Goal: Navigation & Orientation: Find specific page/section

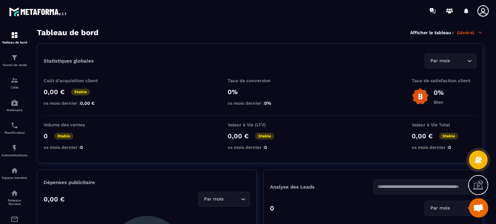
drag, startPoint x: 259, startPoint y: 120, endPoint x: 251, endPoint y: 128, distance: 11.4
click at [255, 126] on div "Statistiques globales Par mois Loading... Coût d'acquisition client 0,00 € Stab…" at bounding box center [260, 104] width 446 height 120
click at [9, 61] on div "Tunnel de vente" at bounding box center [15, 60] width 26 height 13
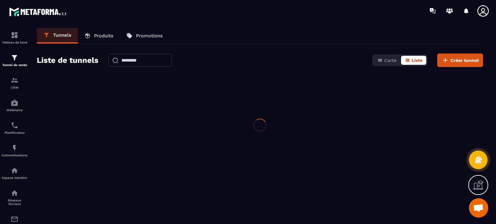
click at [14, 60] on img at bounding box center [15, 58] width 8 height 8
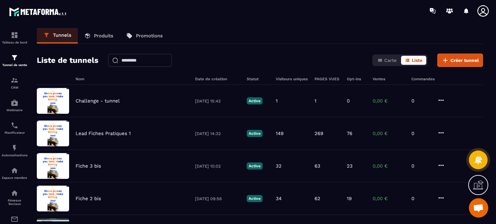
click at [480, 14] on icon at bounding box center [482, 11] width 13 height 13
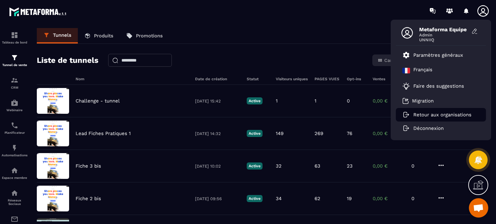
click at [432, 113] on p "Retour aux organisations" at bounding box center [442, 115] width 58 height 6
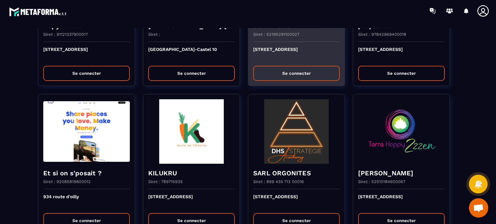
scroll to position [258, 0]
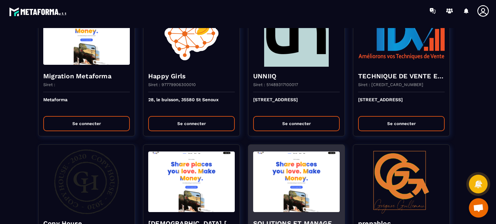
scroll to position [32, 0]
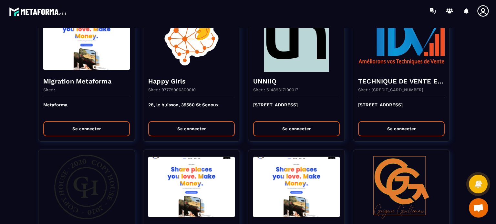
click at [0, 195] on section "Migration Metaforma Siret : Metaforma Se connecter Happy Girls Siret : 97779906…" at bounding box center [248, 123] width 496 height 203
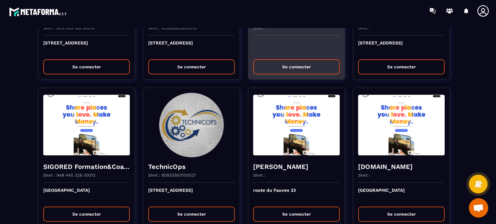
scroll to position [1258, 0]
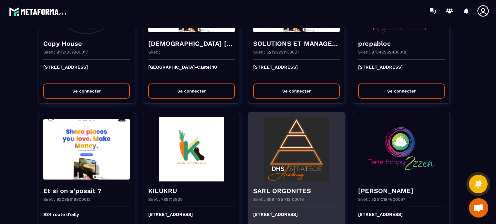
scroll to position [226, 0]
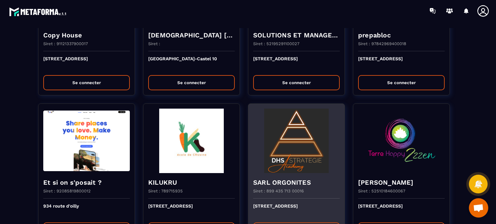
click at [263, 210] on p "[STREET_ADDRESS]" at bounding box center [296, 211] width 86 height 14
